Goal: Transaction & Acquisition: Subscribe to service/newsletter

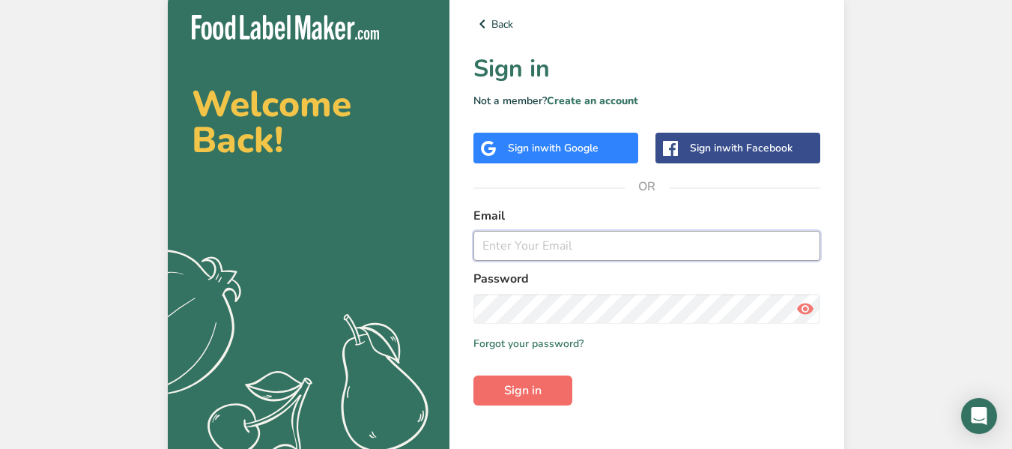
type input "[DOMAIN_NAME][EMAIL_ADDRESS][DOMAIN_NAME]"
click at [521, 387] on span "Sign in" at bounding box center [522, 390] width 37 height 18
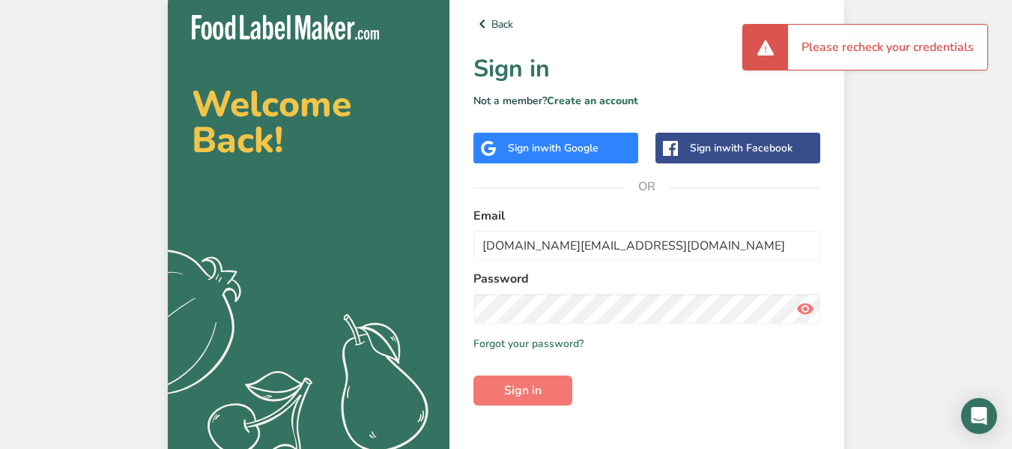
click at [808, 303] on icon at bounding box center [805, 308] width 18 height 27
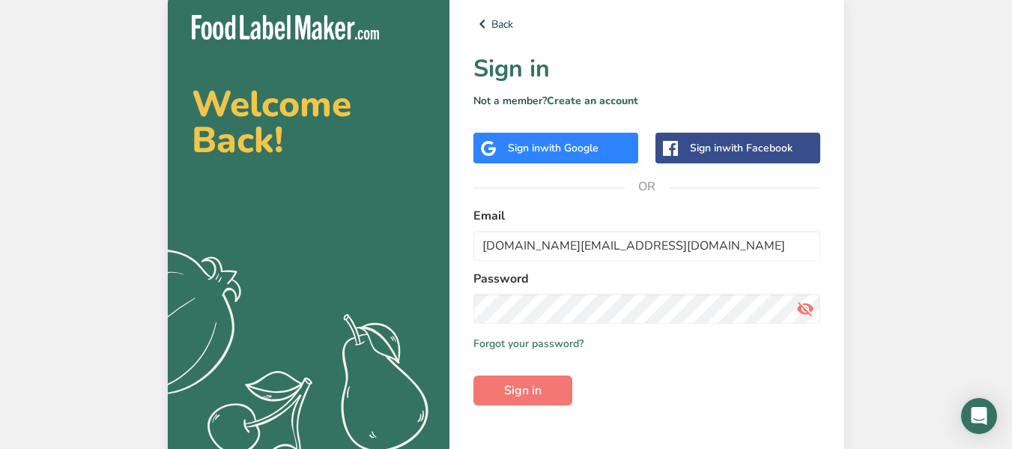
click at [804, 306] on icon at bounding box center [805, 308] width 18 height 27
click at [806, 303] on icon at bounding box center [805, 308] width 18 height 27
click at [473, 375] on button "Sign in" at bounding box center [522, 390] width 99 height 30
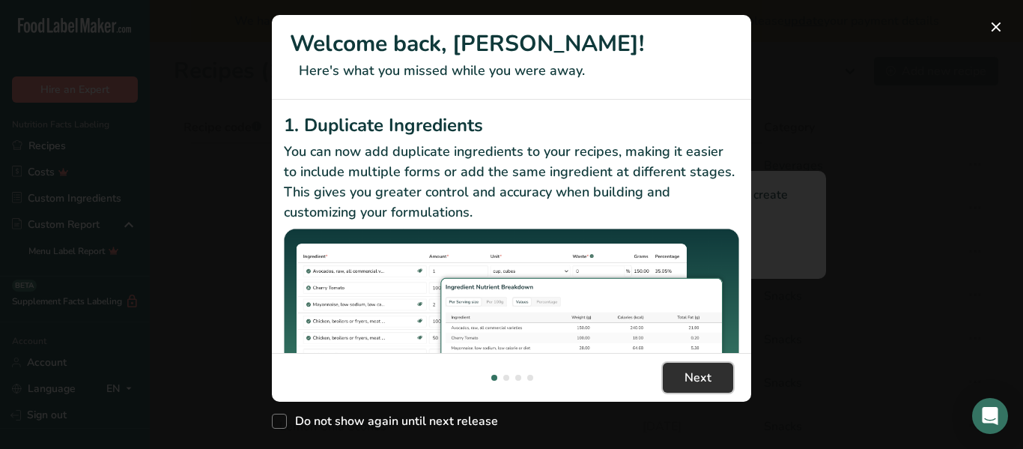
click at [681, 375] on button "Next" at bounding box center [698, 377] width 70 height 30
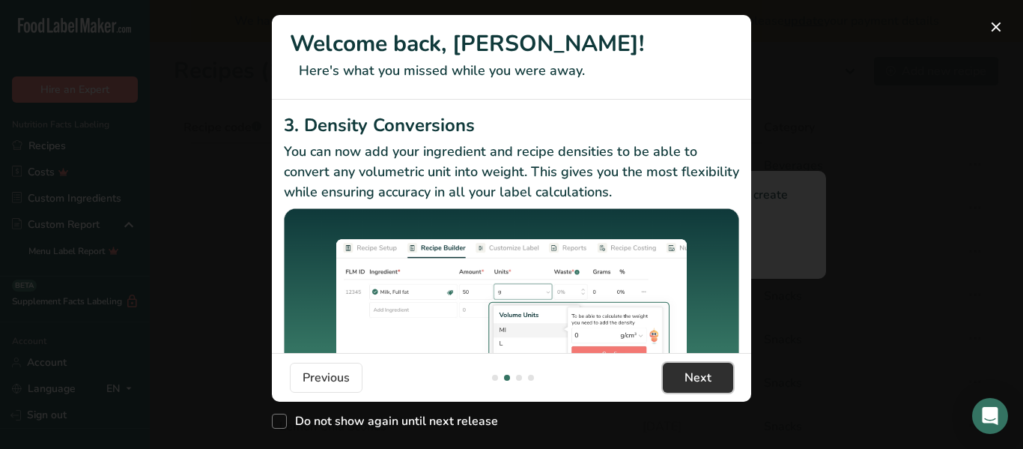
click at [681, 375] on button "Next" at bounding box center [698, 377] width 70 height 30
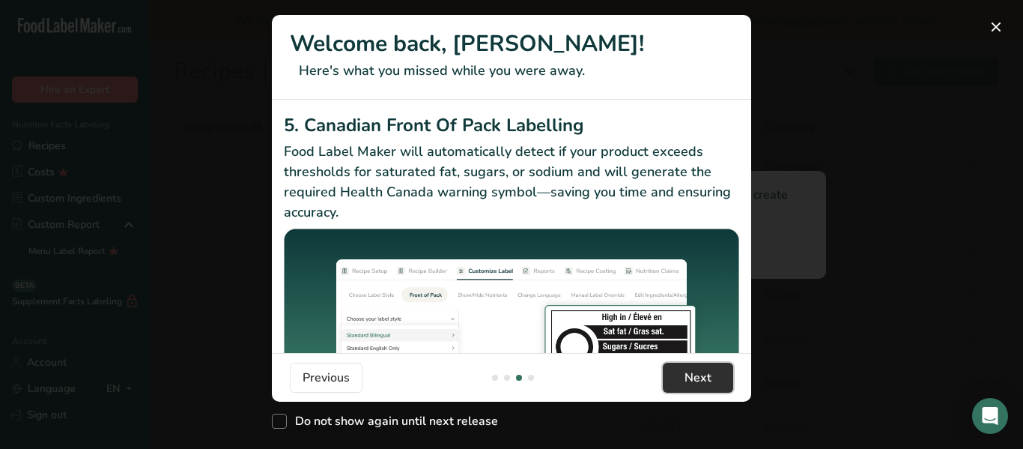
click at [681, 375] on button "Next" at bounding box center [698, 377] width 70 height 30
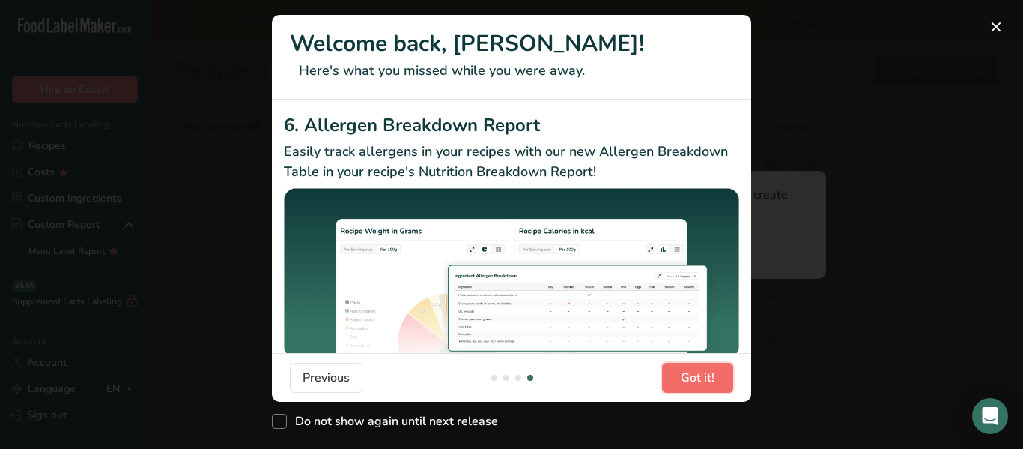
click at [681, 375] on span "Got it!" at bounding box center [698, 377] width 34 height 18
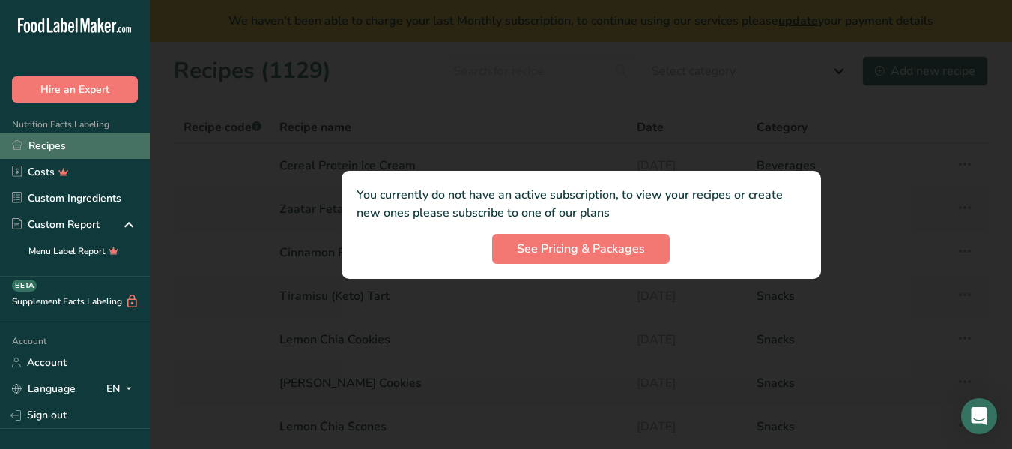
click at [58, 144] on link "Recipes" at bounding box center [75, 146] width 150 height 26
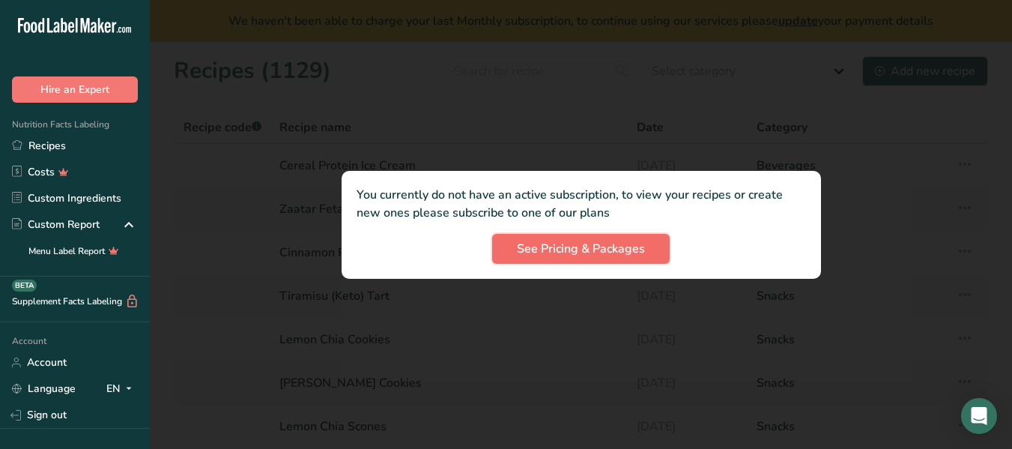
click at [584, 252] on span "See Pricing & Packages" at bounding box center [581, 249] width 128 height 18
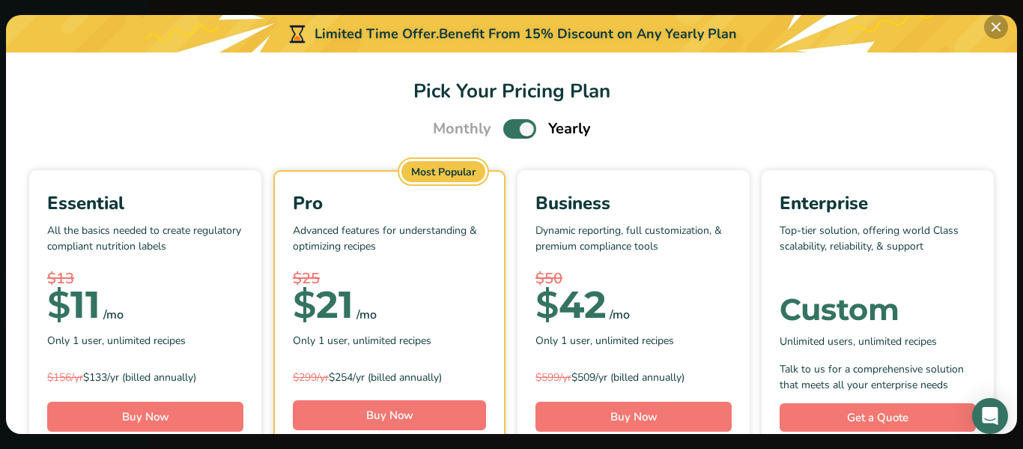
click at [997, 26] on button "Pick Your Pricing Plan Modal" at bounding box center [996, 27] width 24 height 24
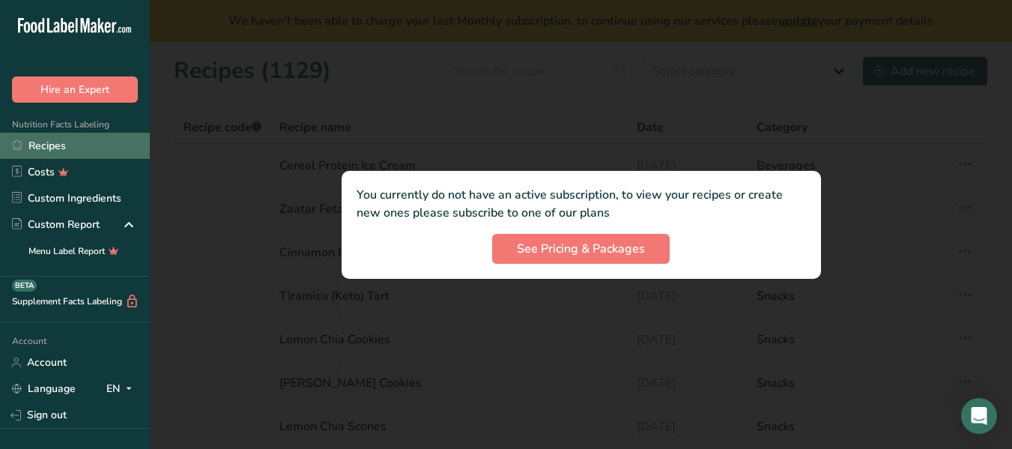
click at [52, 146] on link "Recipes" at bounding box center [75, 146] width 150 height 26
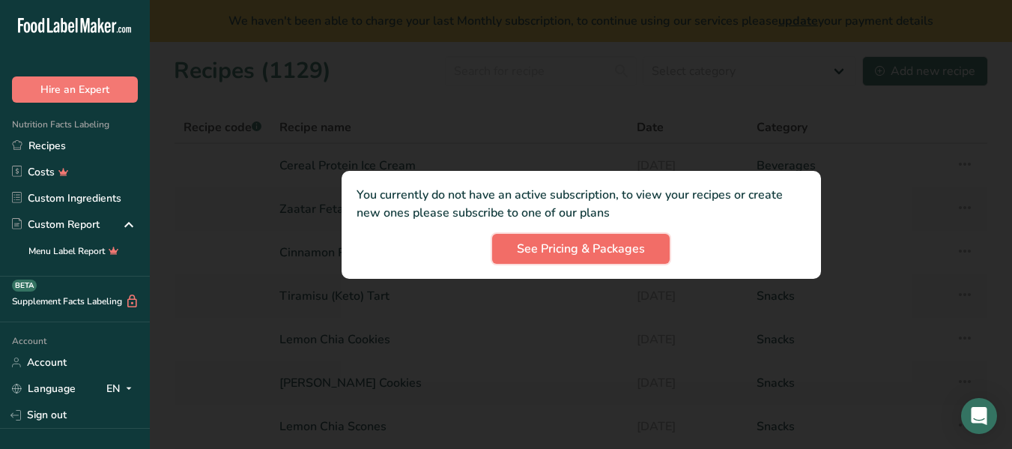
click at [571, 245] on span "See Pricing & Packages" at bounding box center [581, 249] width 128 height 18
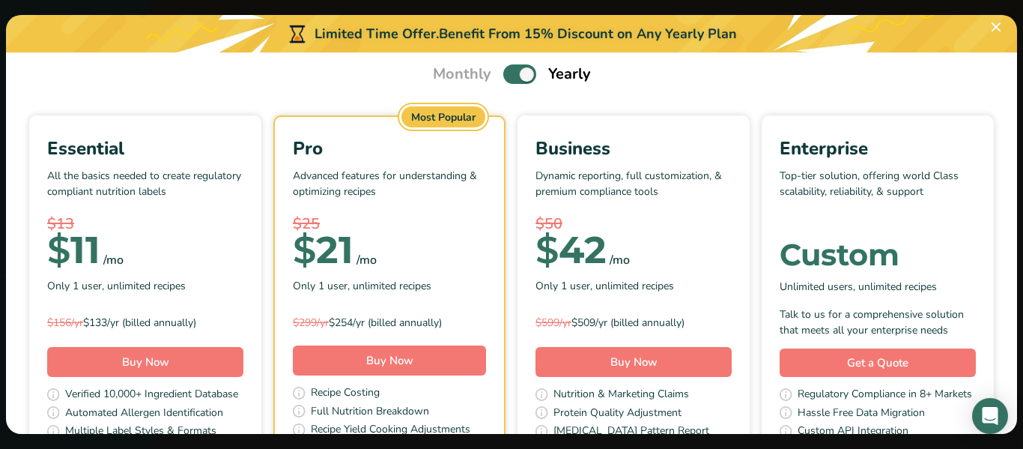
scroll to position [0, 0]
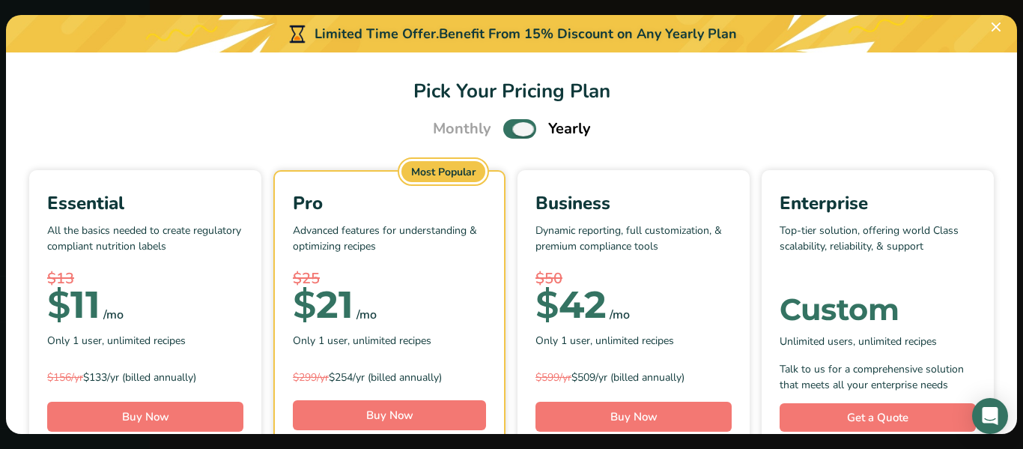
click at [519, 129] on span "Pick Your Pricing Plan Modal" at bounding box center [519, 128] width 33 height 19
click at [513, 129] on input "Pick Your Pricing Plan Modal" at bounding box center [508, 129] width 10 height 10
checkbox input "false"
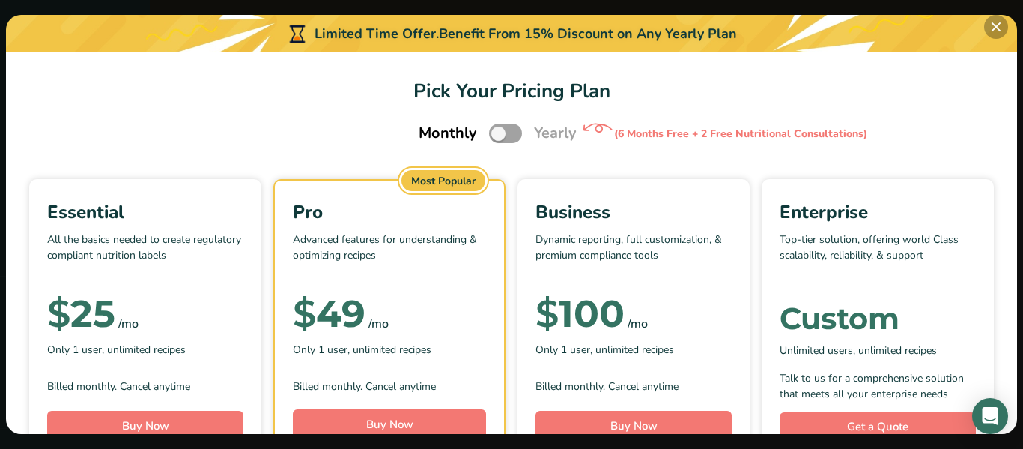
click at [994, 24] on button "Pick Your Pricing Plan Modal" at bounding box center [996, 27] width 24 height 24
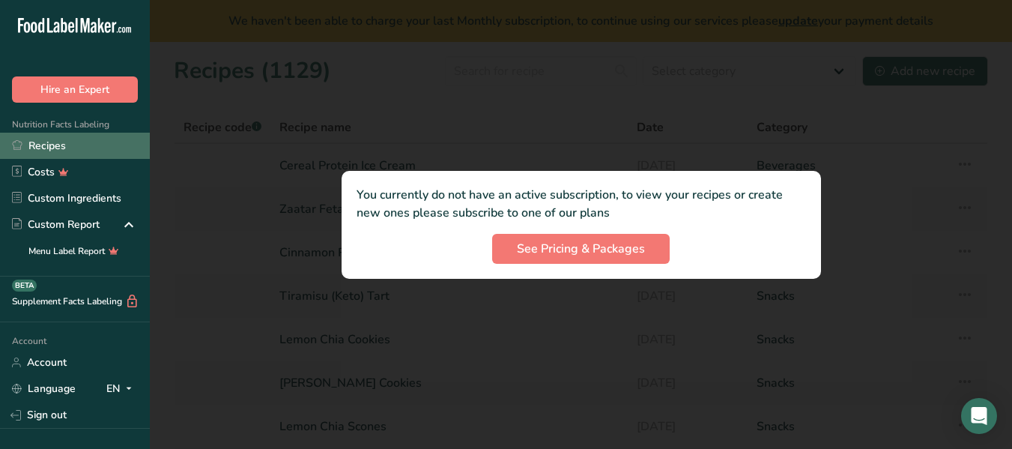
click at [28, 144] on link "Recipes" at bounding box center [75, 146] width 150 height 26
click at [921, 52] on div at bounding box center [581, 224] width 862 height 449
